Goal: Task Accomplishment & Management: Use online tool/utility

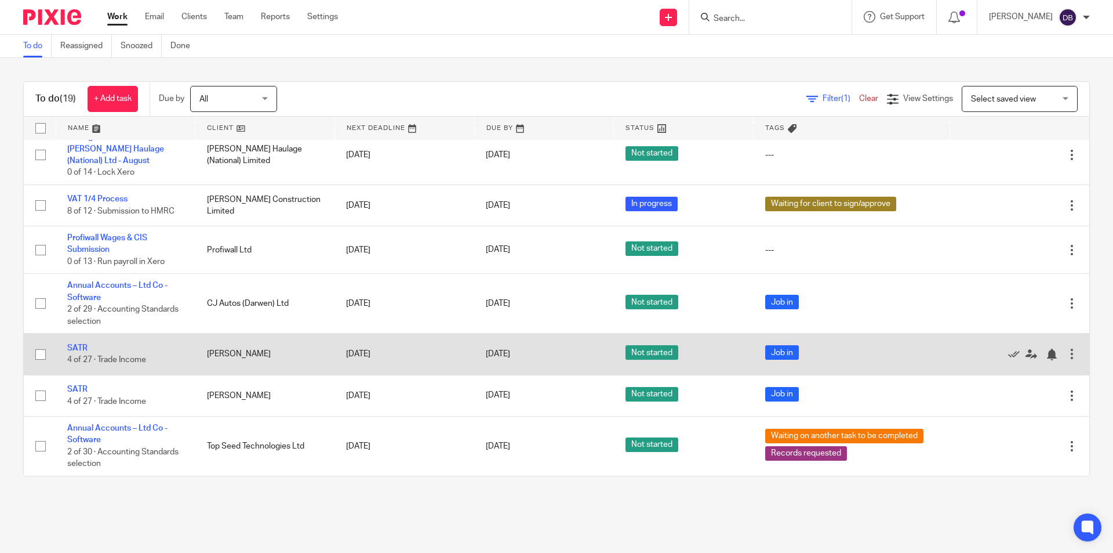
scroll to position [499, 0]
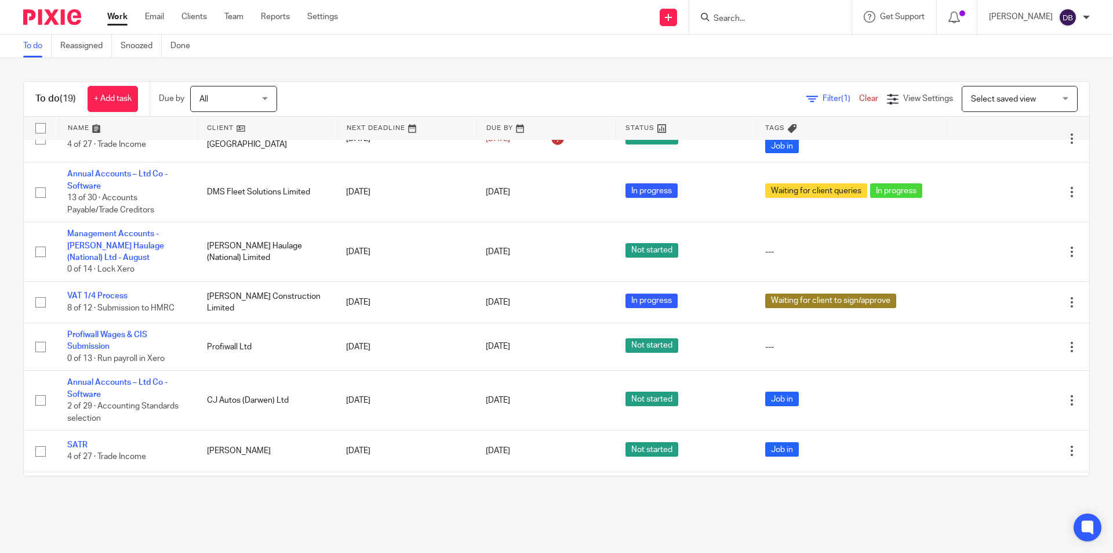
click at [121, 21] on link "Work" at bounding box center [117, 17] width 20 height 12
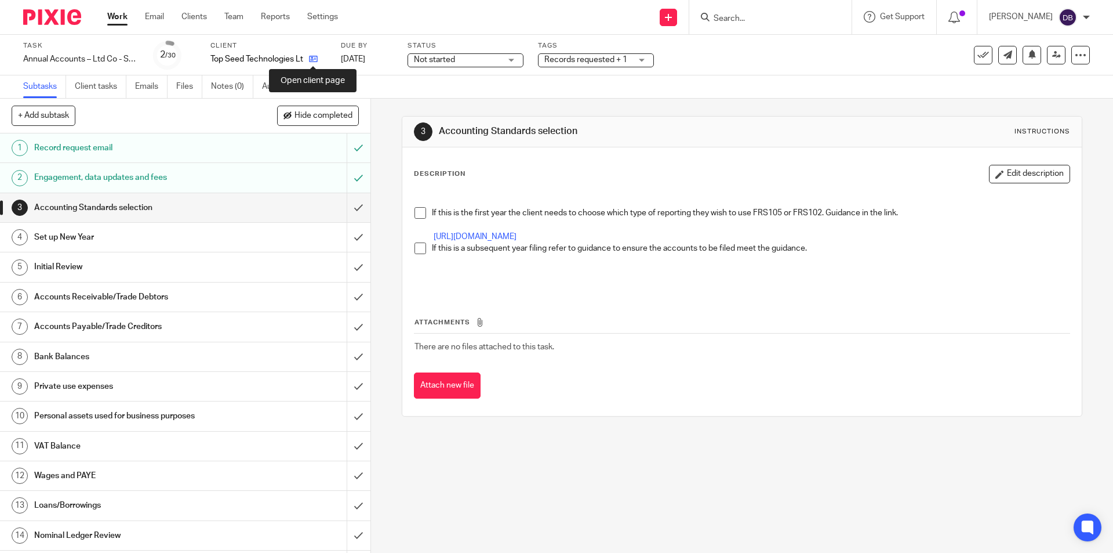
click at [314, 61] on icon at bounding box center [313, 59] width 9 height 9
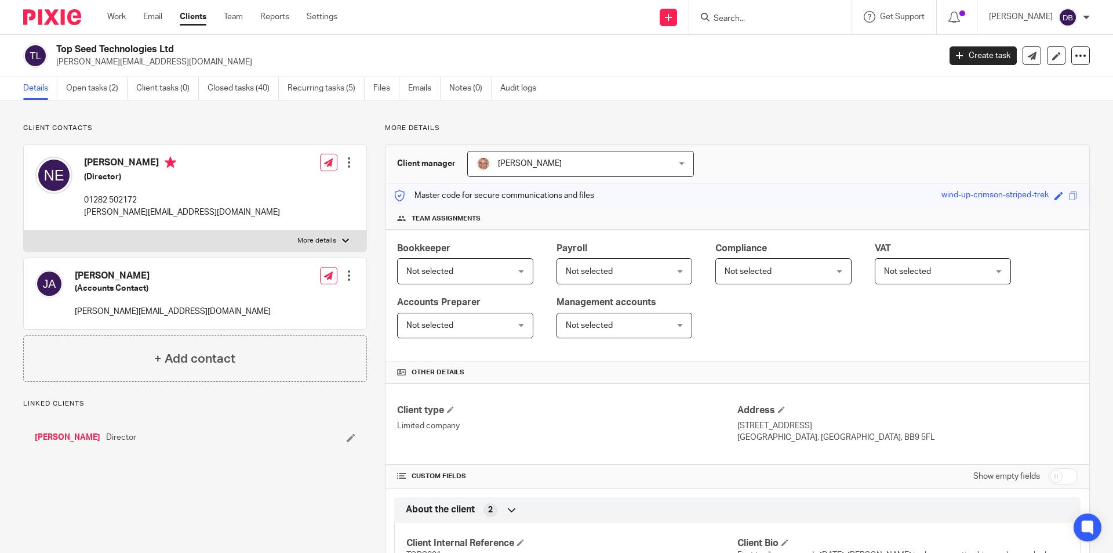
click at [317, 237] on p "More details" at bounding box center [316, 240] width 39 height 9
click at [24, 230] on input "More details" at bounding box center [23, 230] width 1 height 1
checkbox input "true"
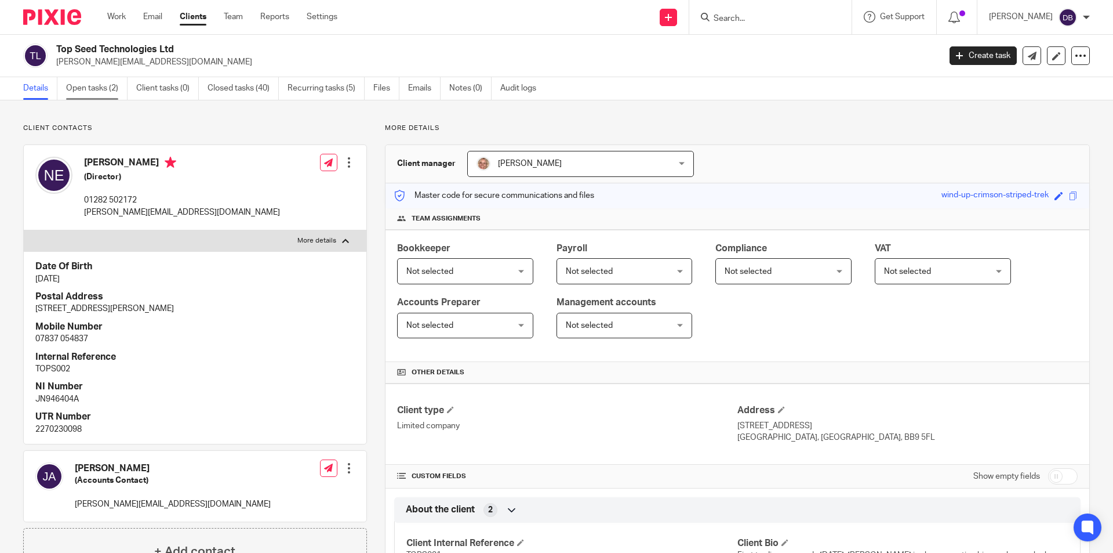
click at [97, 90] on link "Open tasks (2)" at bounding box center [96, 88] width 61 height 23
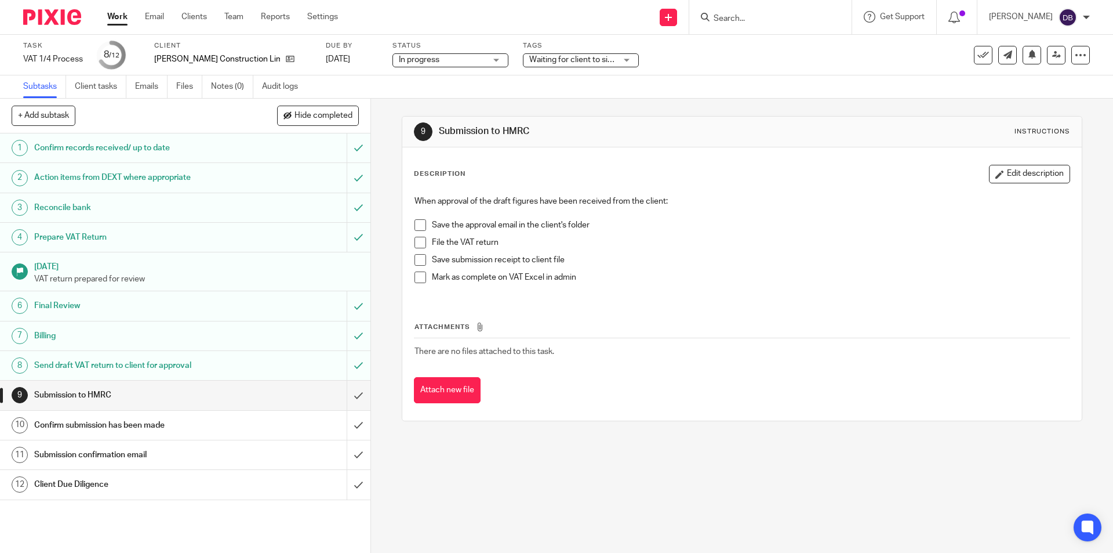
click at [415, 225] on span at bounding box center [421, 225] width 12 height 12
click at [418, 244] on span at bounding box center [421, 243] width 12 height 12
click at [416, 261] on span at bounding box center [421, 260] width 12 height 12
click at [420, 277] on span at bounding box center [421, 277] width 12 height 12
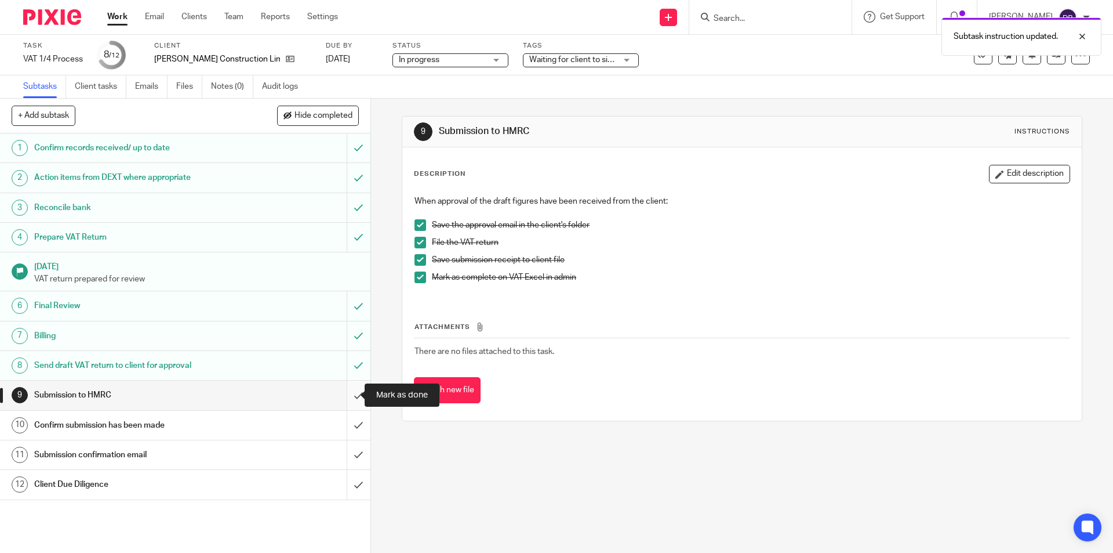
click at [347, 397] on input "submit" at bounding box center [185, 394] width 371 height 29
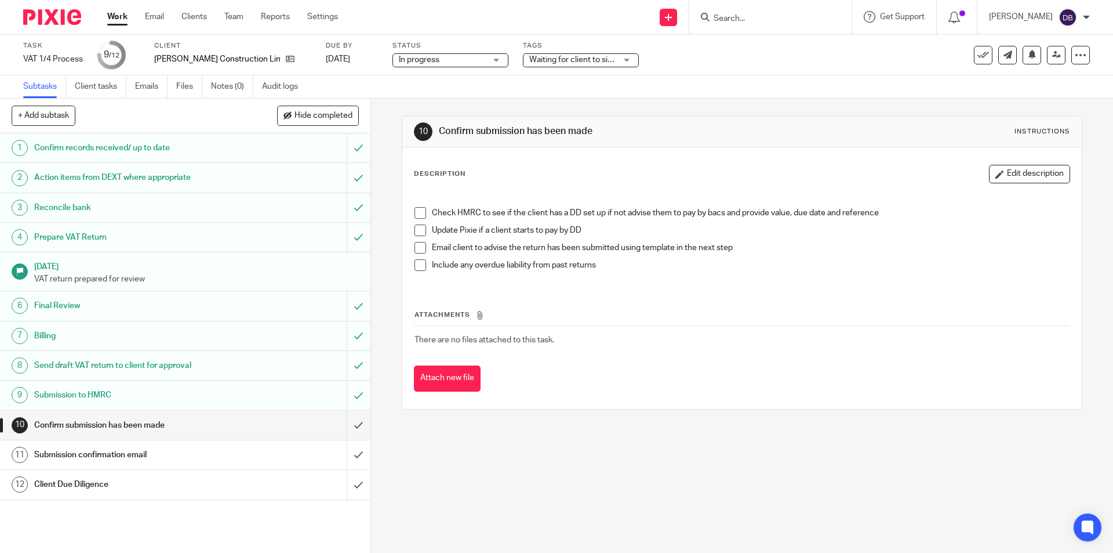
click at [418, 211] on span at bounding box center [421, 213] width 12 height 12
click at [415, 247] on span at bounding box center [421, 248] width 12 height 12
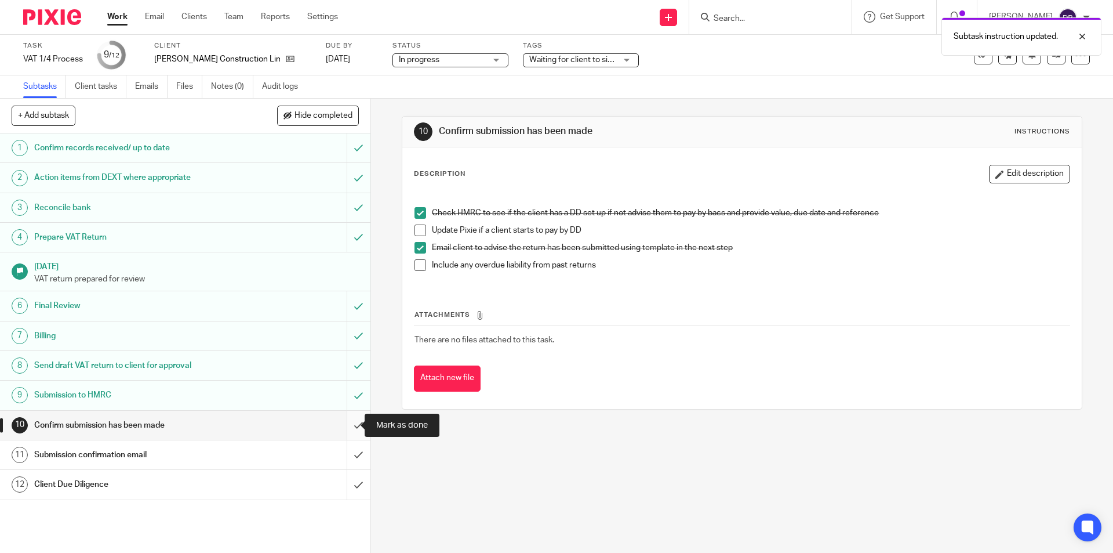
click at [346, 424] on input "submit" at bounding box center [185, 425] width 371 height 29
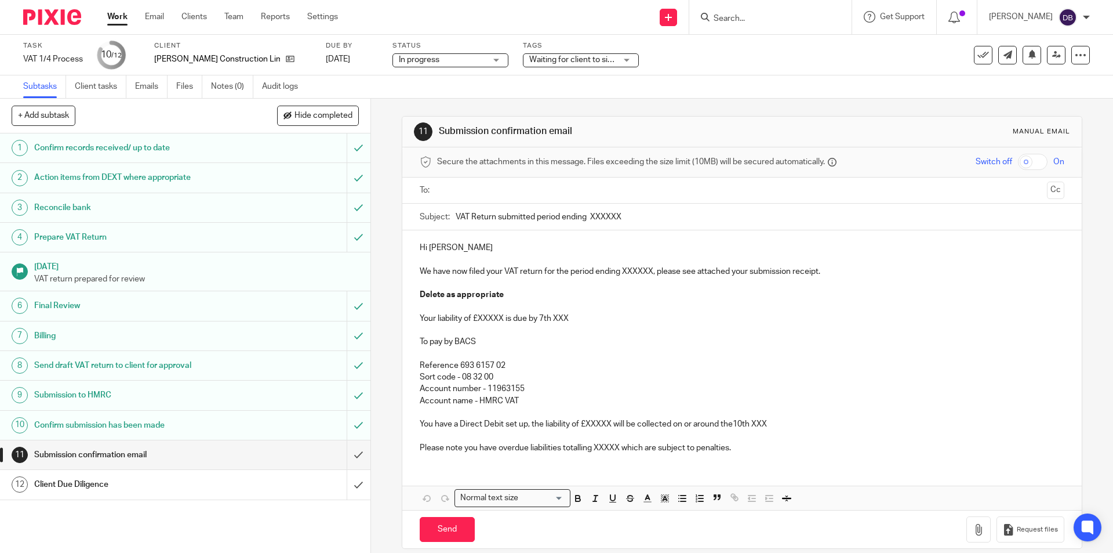
click at [568, 59] on span "Waiting for client to sign/approve" at bounding box center [588, 60] width 119 height 8
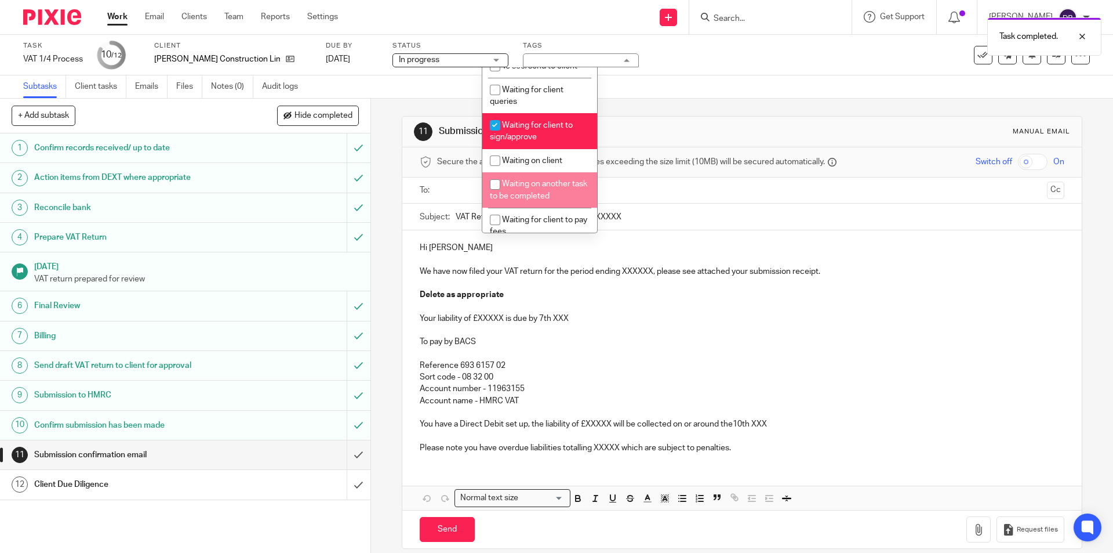
scroll to position [232, 0]
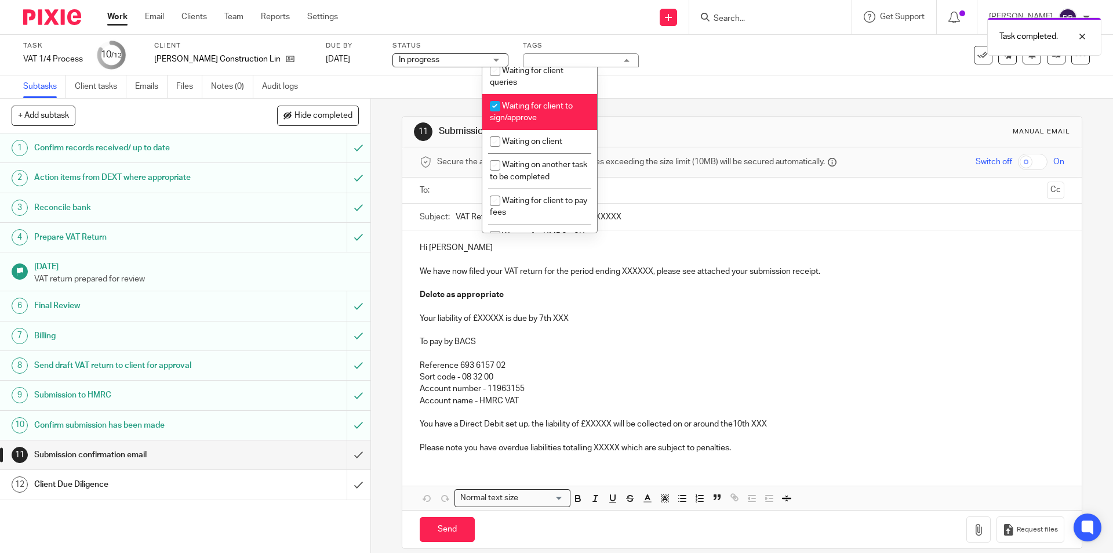
click at [543, 111] on li "Waiting for client to sign/approve" at bounding box center [539, 111] width 115 height 35
checkbox input "false"
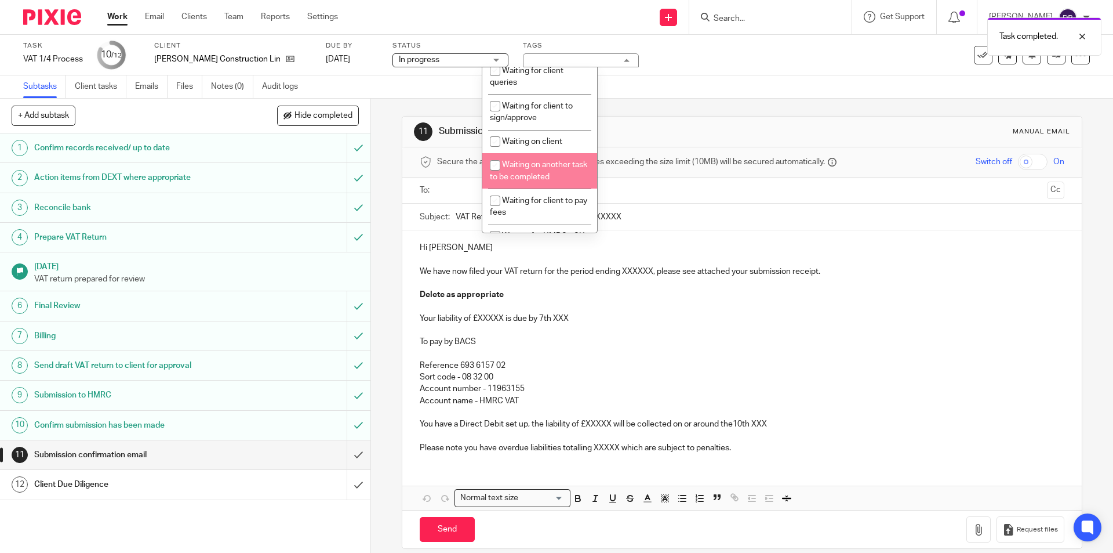
click at [380, 225] on div "11 Submission confirmation email Manual email Secure the attachments in this me…" at bounding box center [742, 326] width 742 height 454
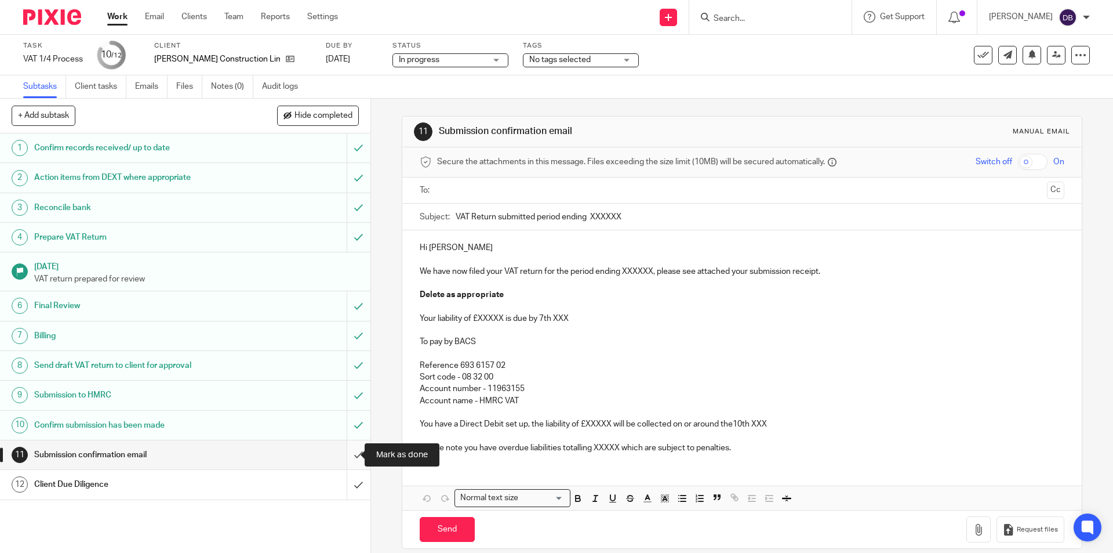
click at [346, 457] on input "submit" at bounding box center [185, 454] width 371 height 29
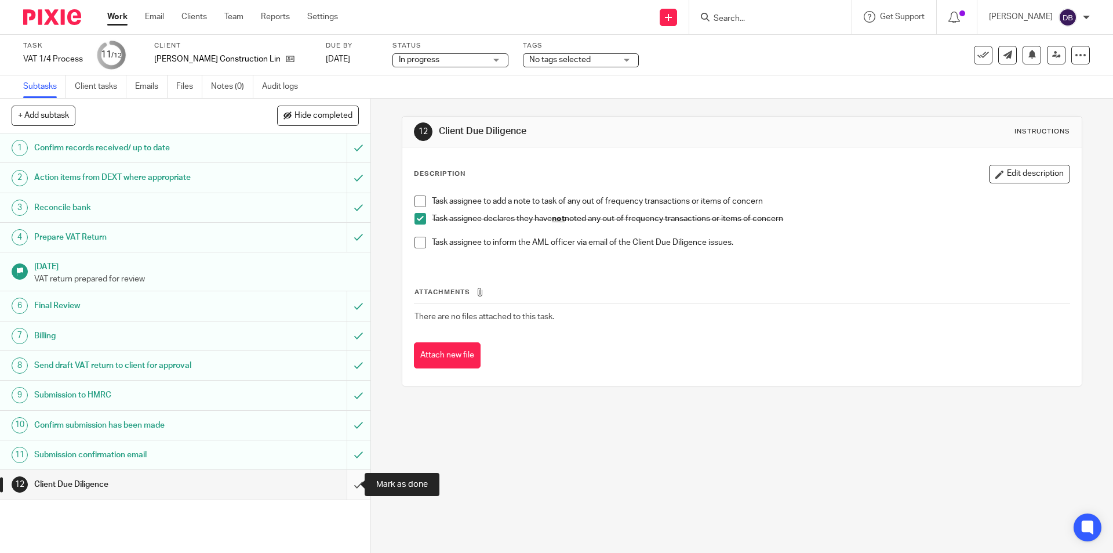
click at [346, 482] on input "submit" at bounding box center [185, 484] width 371 height 29
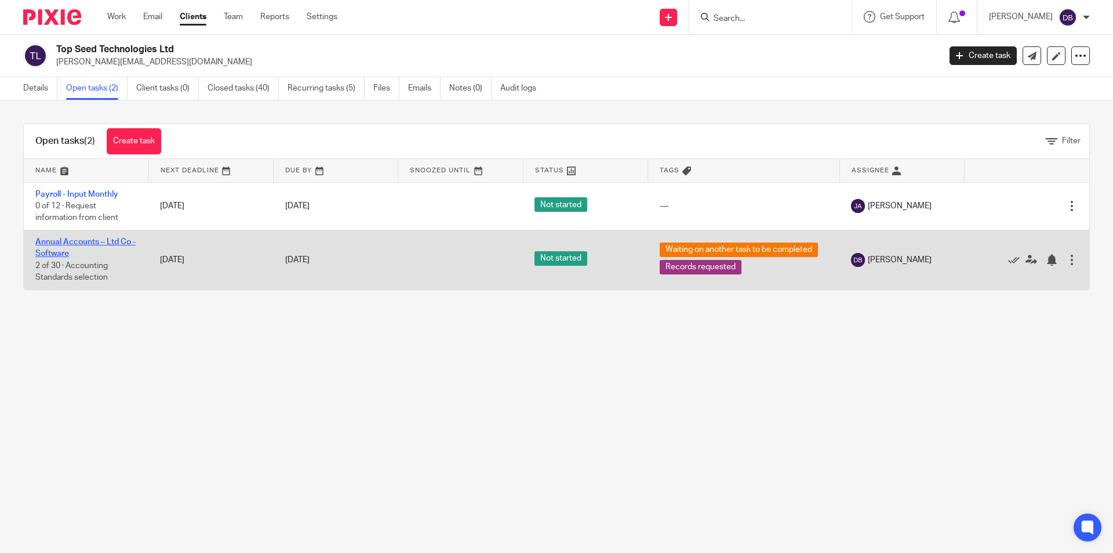
click at [76, 242] on link "Annual Accounts – Ltd Co - Software" at bounding box center [85, 248] width 100 height 20
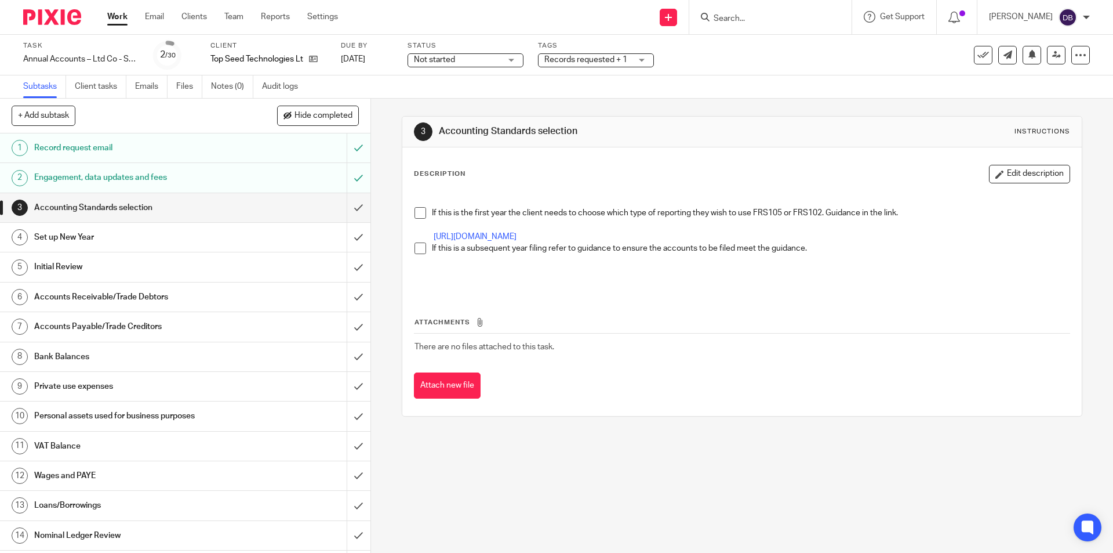
click at [612, 62] on span "Records requested + 1" at bounding box center [586, 60] width 83 height 8
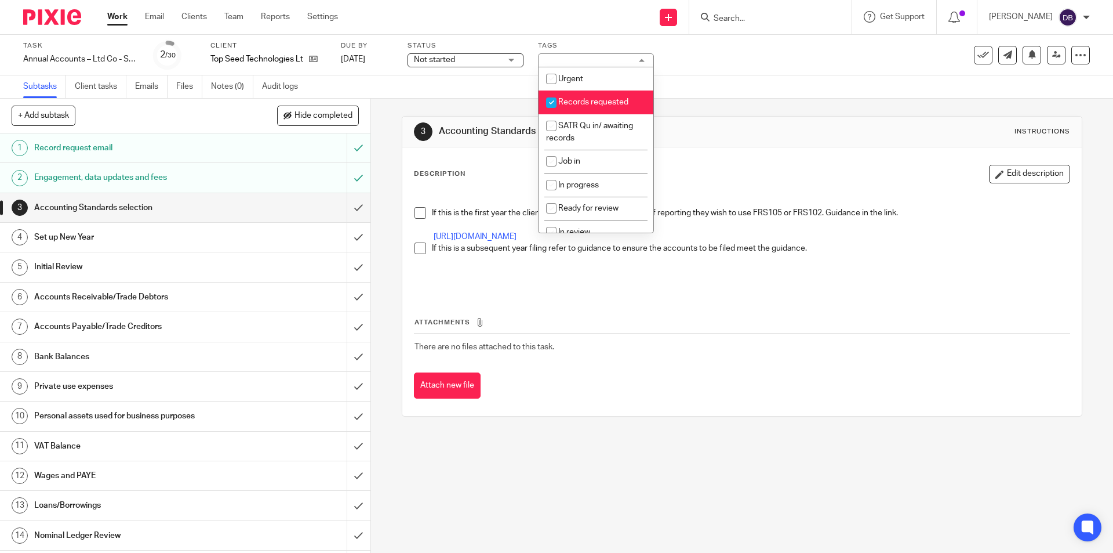
click at [585, 100] on span "Records requested" at bounding box center [593, 102] width 70 height 8
checkbox input "false"
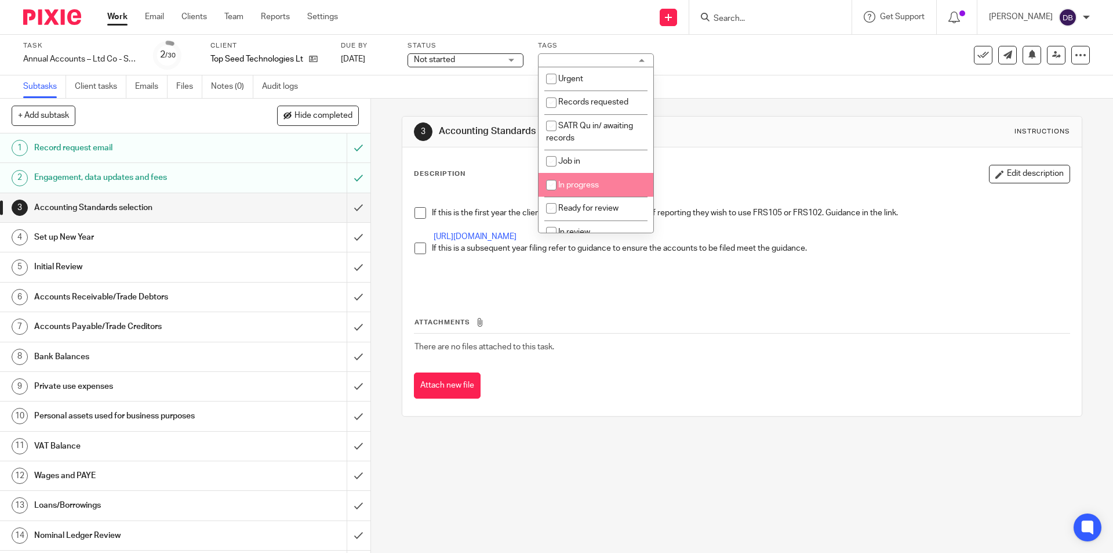
click at [575, 190] on li "In progress" at bounding box center [596, 185] width 115 height 24
checkbox input "true"
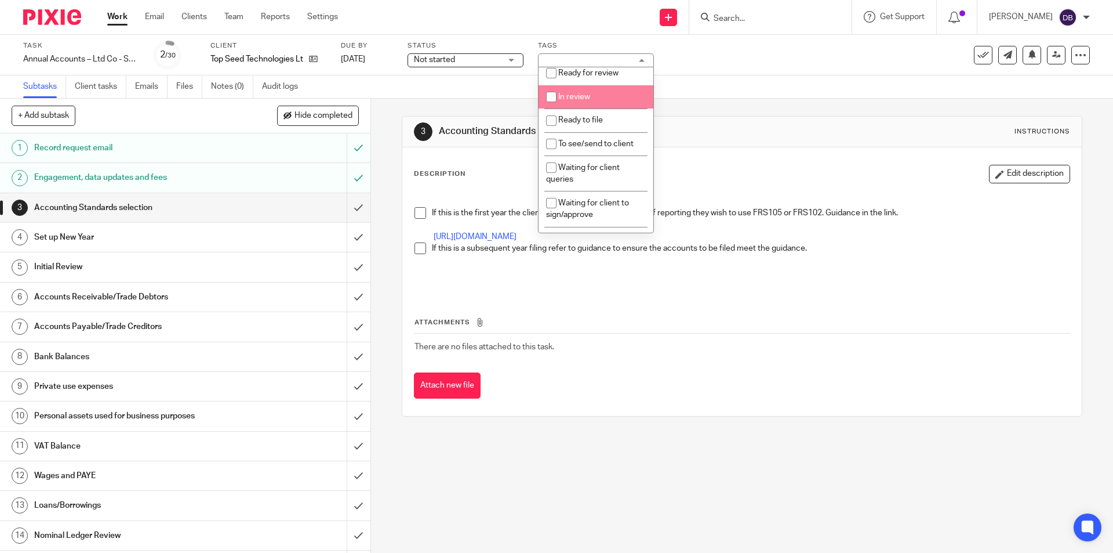
scroll to position [271, 0]
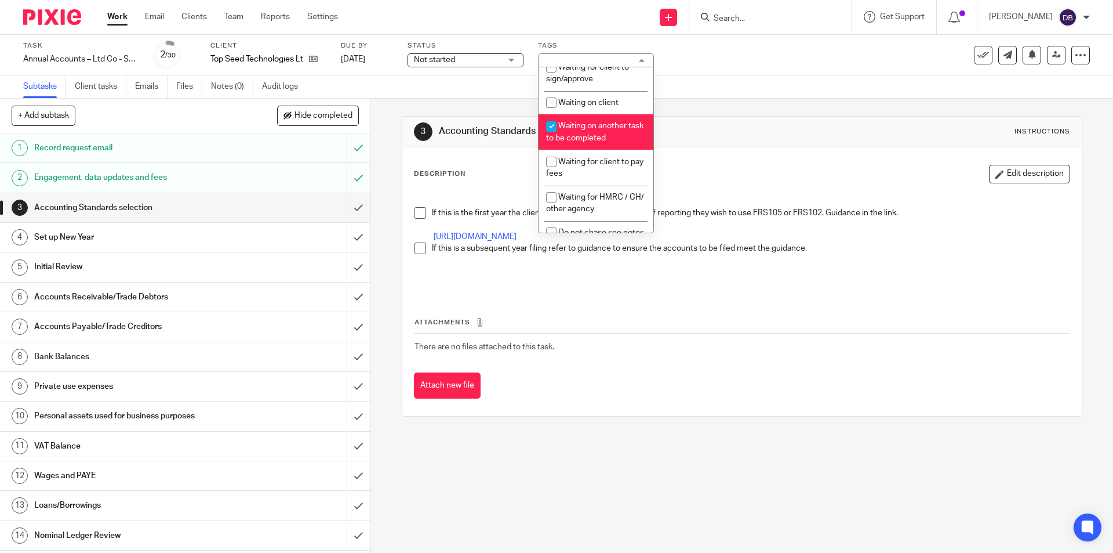
click at [589, 128] on span "Waiting on another task to be completed" at bounding box center [594, 132] width 97 height 20
checkbox input "false"
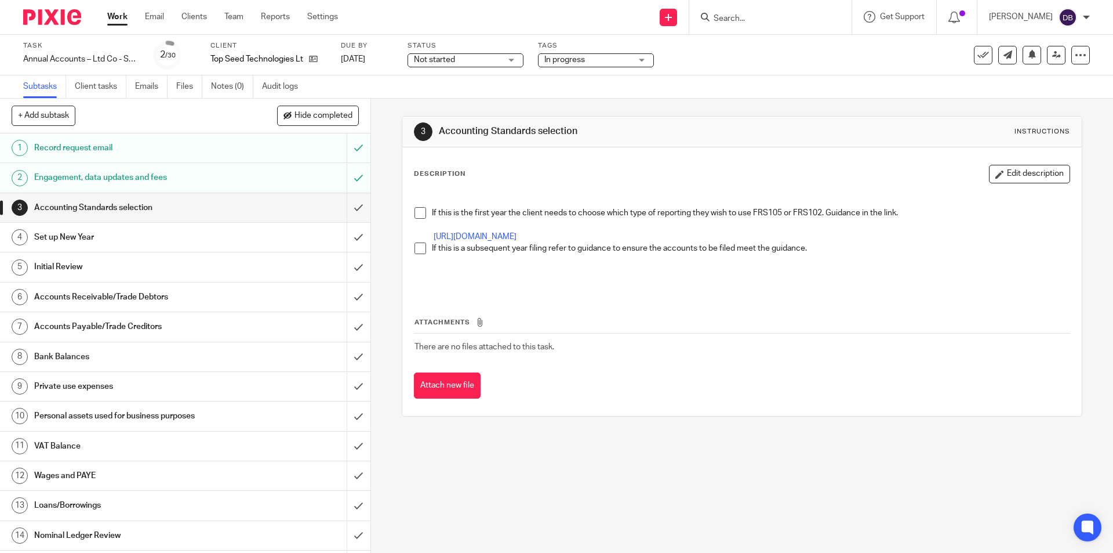
click at [378, 242] on div "3 Accounting Standards selection Instructions Description Edit description If t…" at bounding box center [742, 326] width 742 height 454
click at [417, 254] on span at bounding box center [421, 248] width 12 height 12
click at [346, 206] on input "submit" at bounding box center [185, 207] width 371 height 29
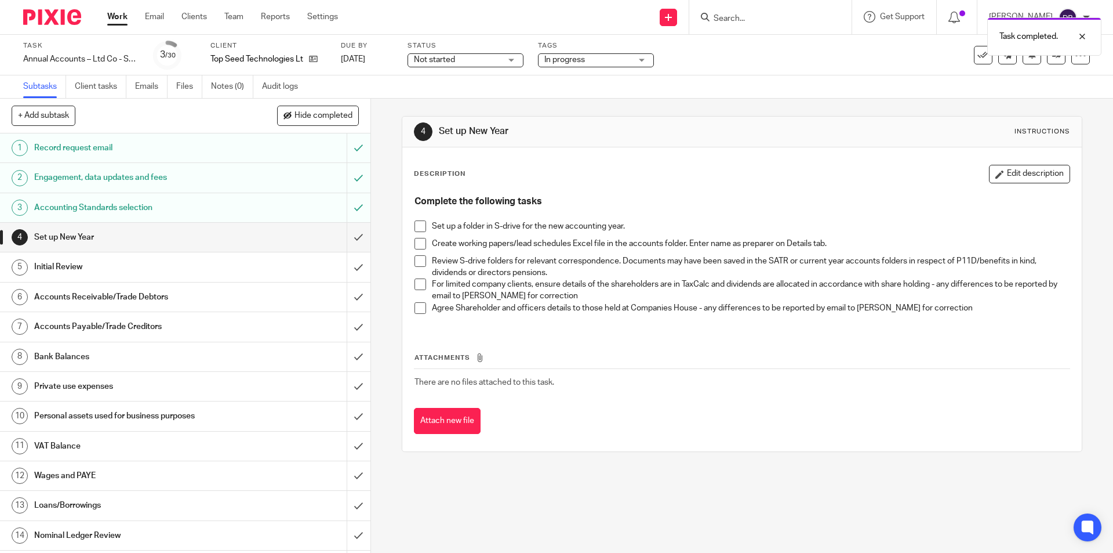
click at [289, 207] on div "Accounting Standards selection" at bounding box center [184, 207] width 301 height 17
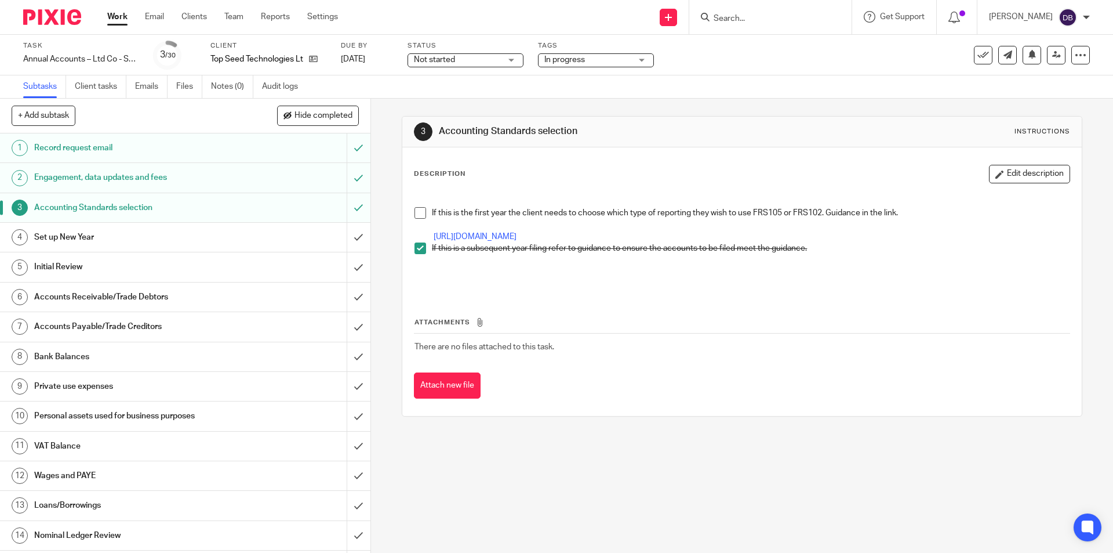
click at [244, 234] on div "Set up New Year" at bounding box center [184, 236] width 301 height 17
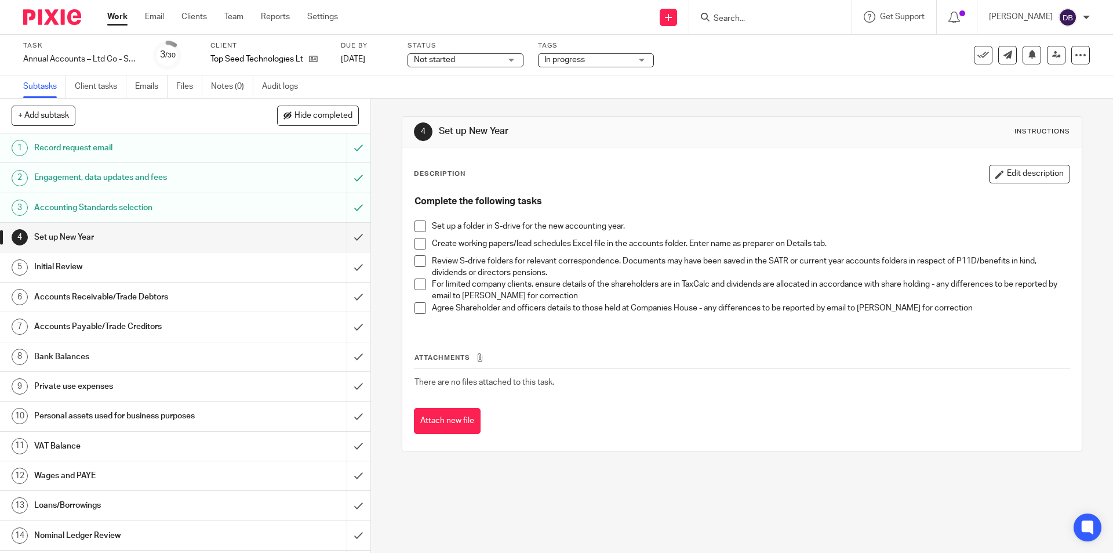
click at [415, 227] on span at bounding box center [421, 226] width 12 height 12
click at [418, 245] on span at bounding box center [421, 244] width 12 height 12
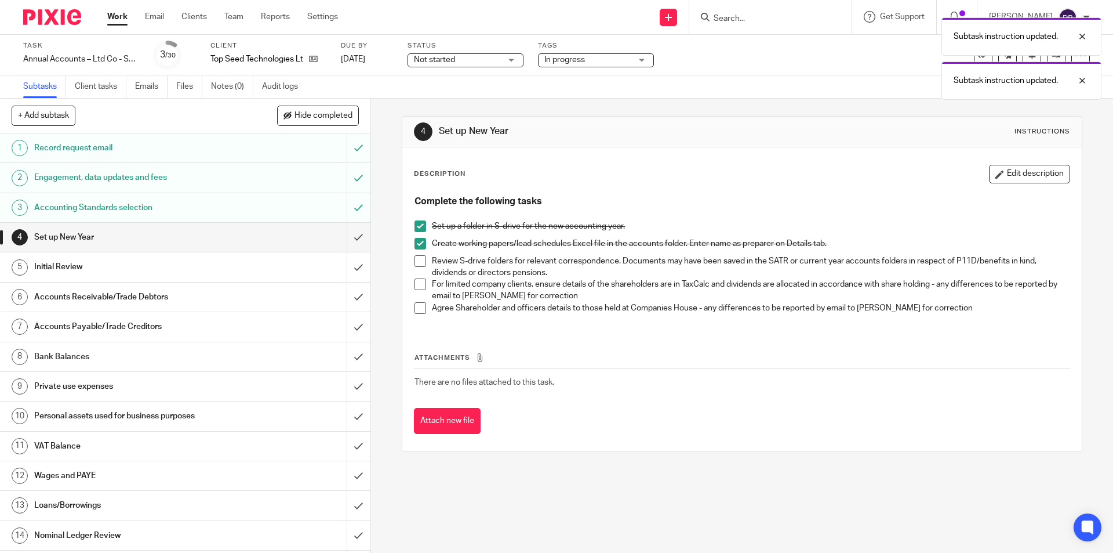
click at [419, 260] on span at bounding box center [421, 261] width 12 height 12
click at [418, 286] on span at bounding box center [421, 284] width 12 height 12
click at [418, 311] on span at bounding box center [421, 308] width 12 height 12
click at [343, 231] on input "submit" at bounding box center [185, 237] width 371 height 29
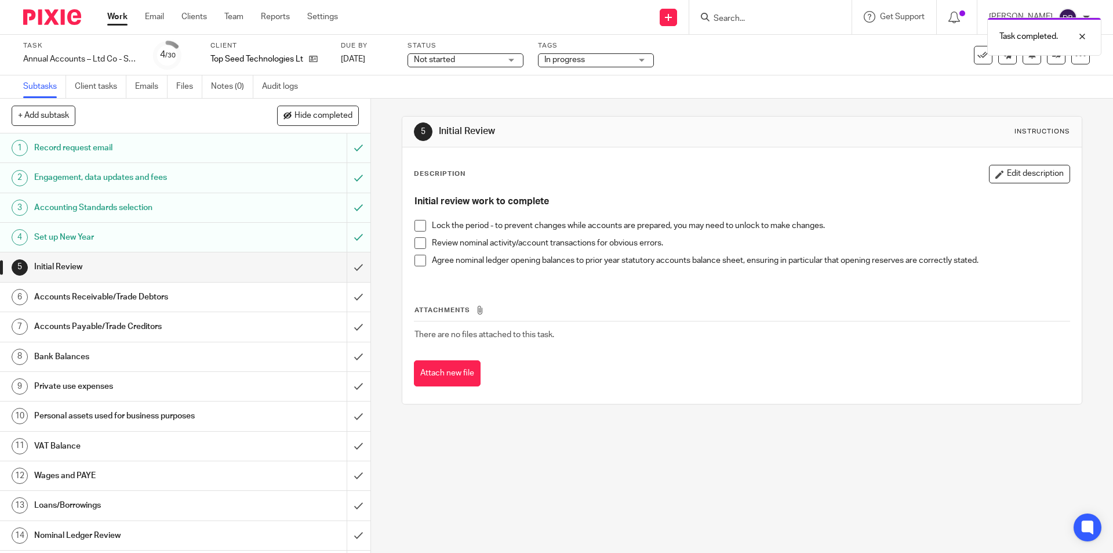
click at [417, 227] on span at bounding box center [421, 226] width 12 height 12
click at [417, 244] on span at bounding box center [421, 243] width 12 height 12
